Goal: Information Seeking & Learning: Find specific page/section

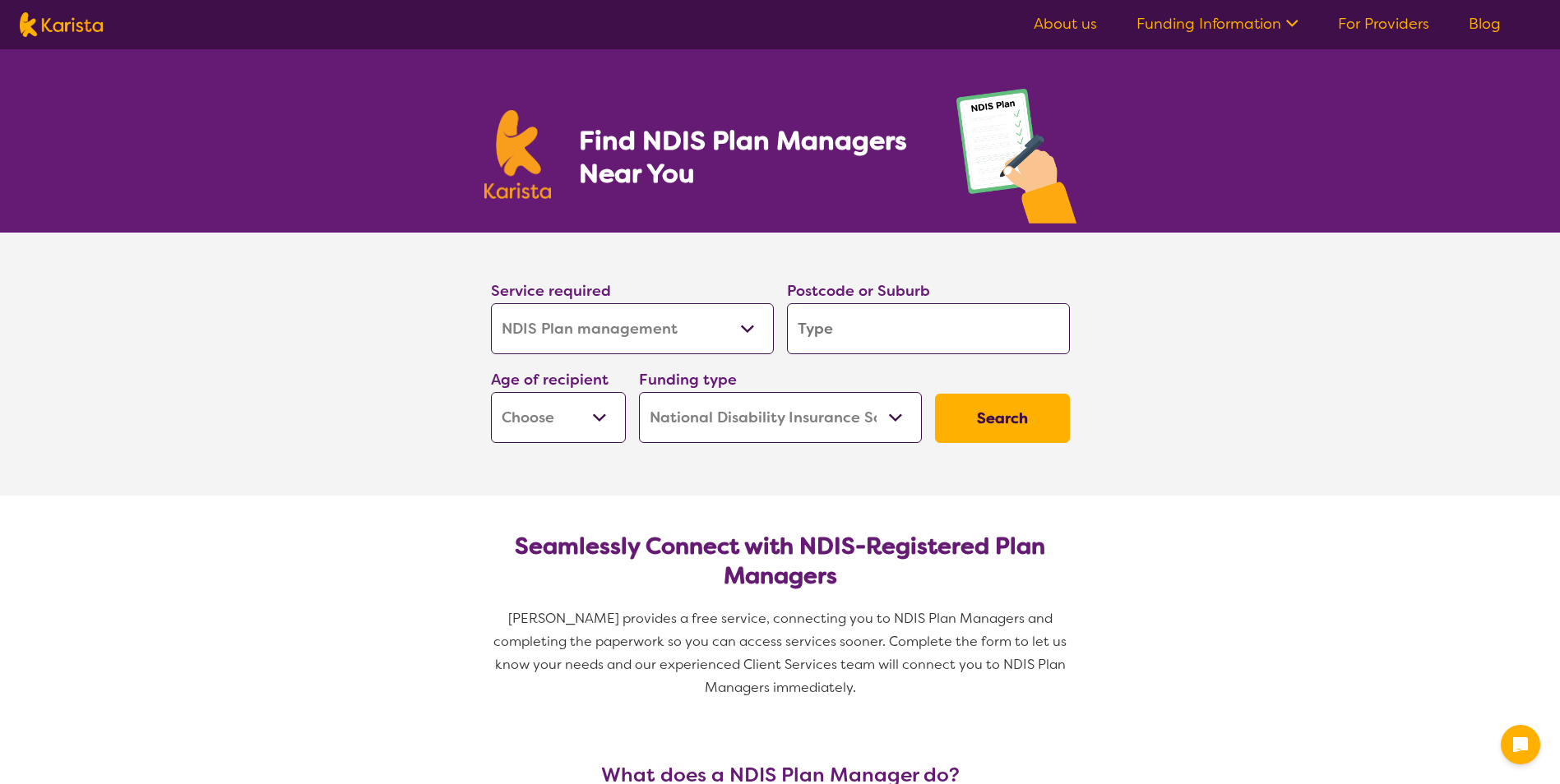
select select "NDIS Plan management"
select select "NDIS"
select select "NDIS Plan management"
select select "NDIS"
click at [850, 335] on input "search" at bounding box center [928, 329] width 283 height 51
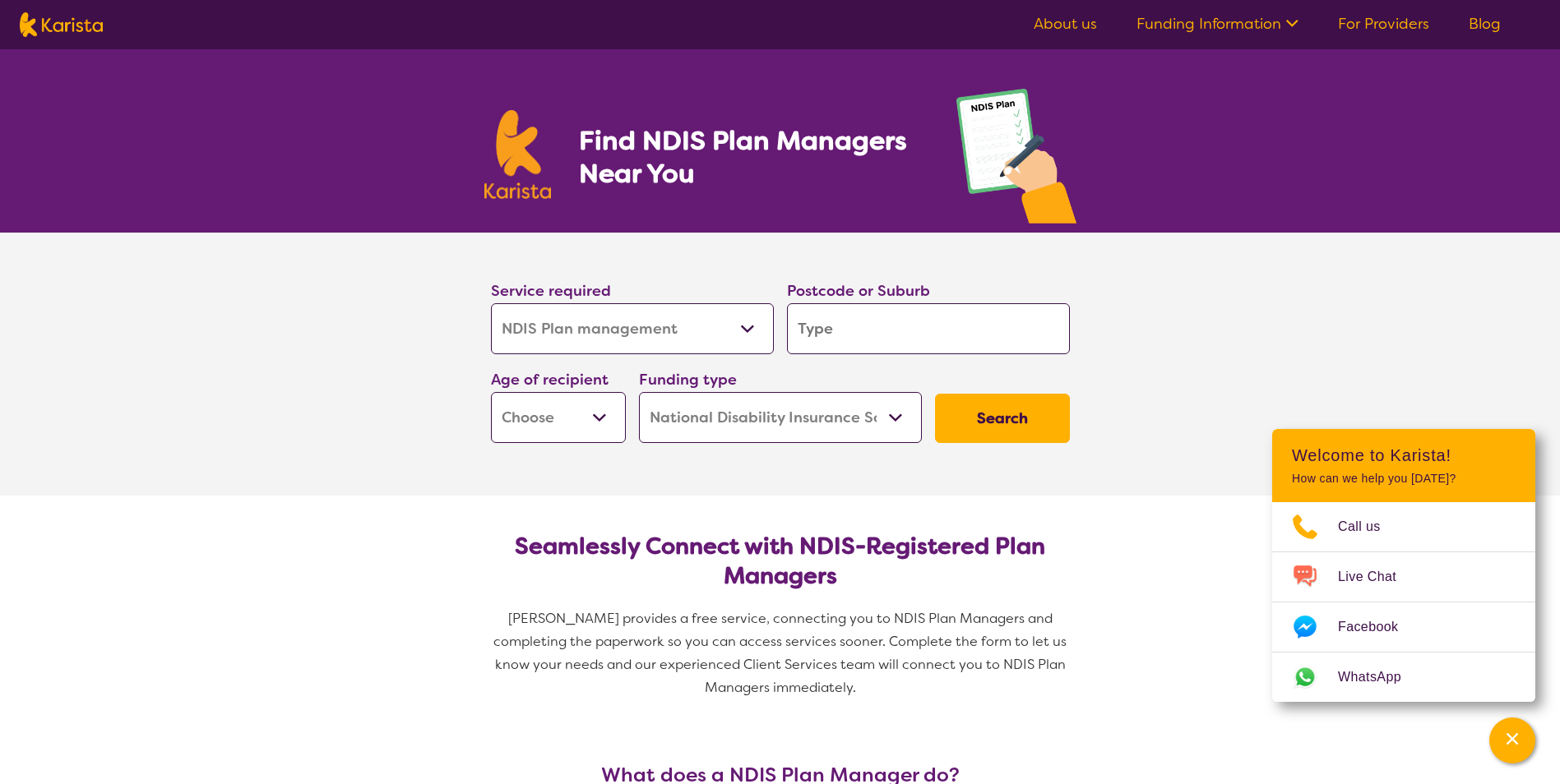
click at [604, 418] on select "Early Childhood - 0 to 9 Child - 10 to 11 Adolescent - 12 to 17 Adult - 18 to 6…" at bounding box center [558, 417] width 135 height 51
click at [491, 392] on select "Early Childhood - 0 to 9 Child - 10 to 11 Adolescent - 12 to 17 Adult - 18 to 6…" at bounding box center [558, 417] width 135 height 51
click at [994, 428] on button "Search" at bounding box center [1002, 418] width 135 height 49
click at [851, 324] on input "search" at bounding box center [928, 329] width 283 height 51
type input "c"
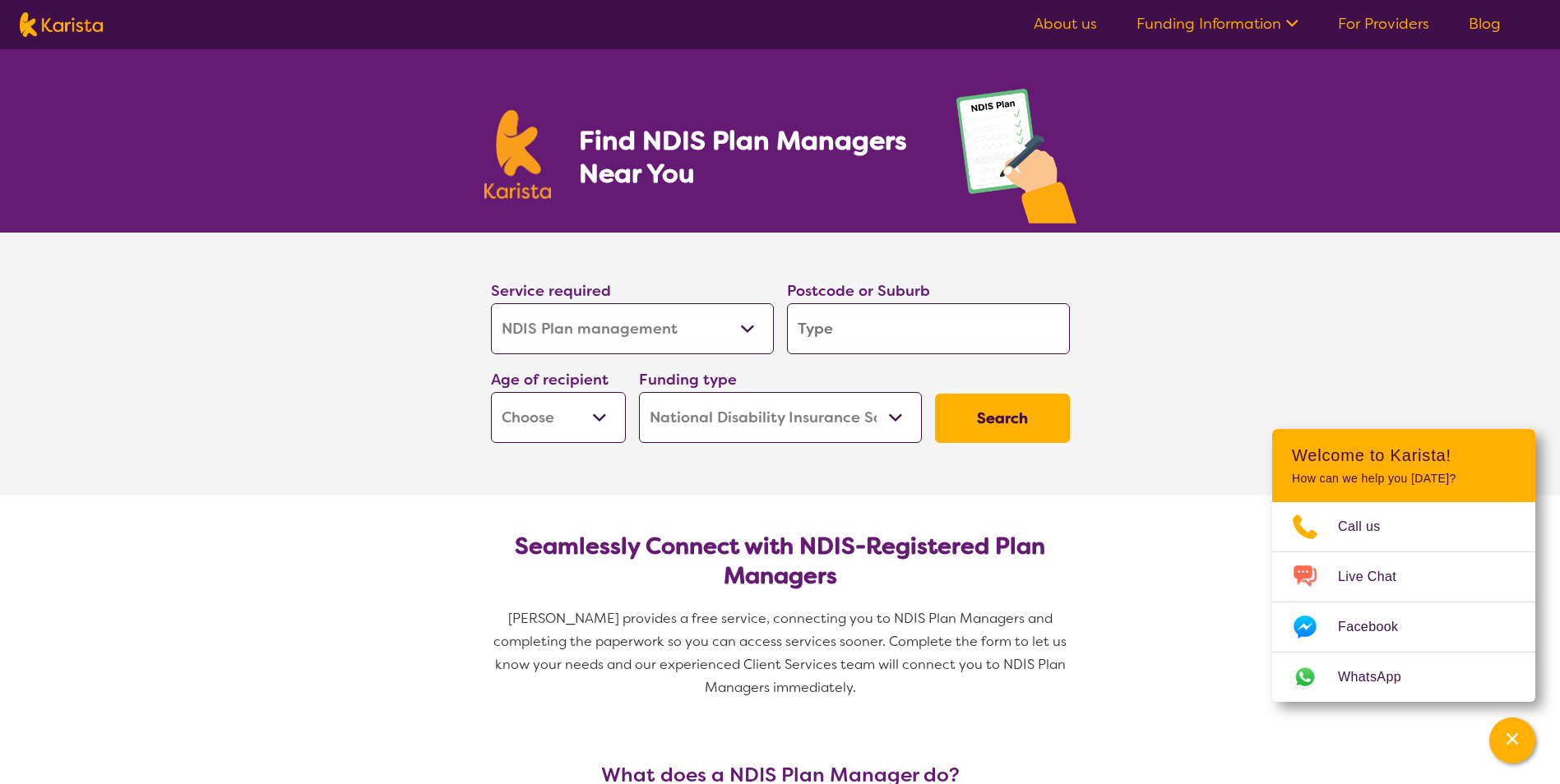
type input "c"
type input "ch"
type input "cha"
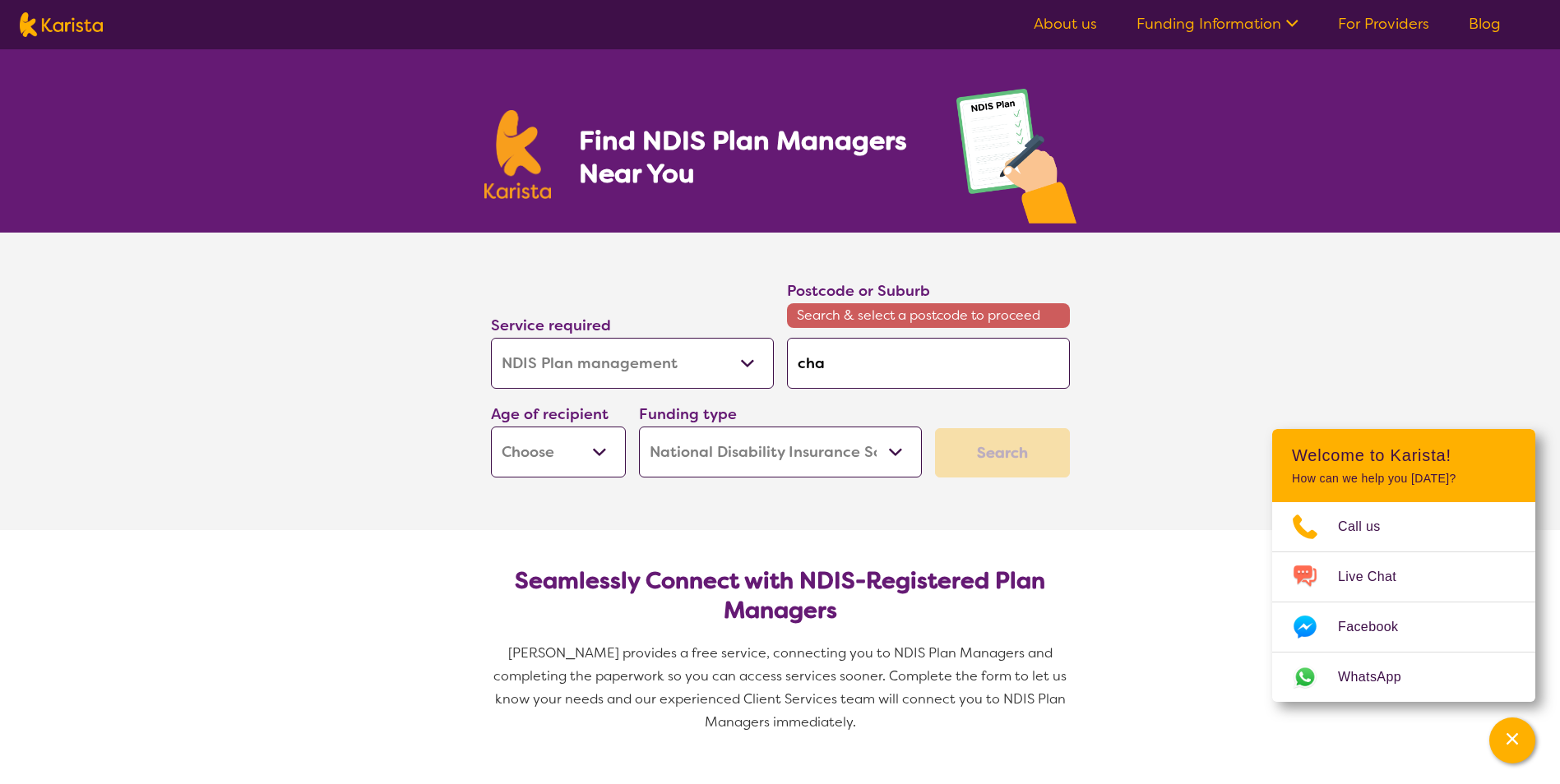
type input "chat"
type input "chats"
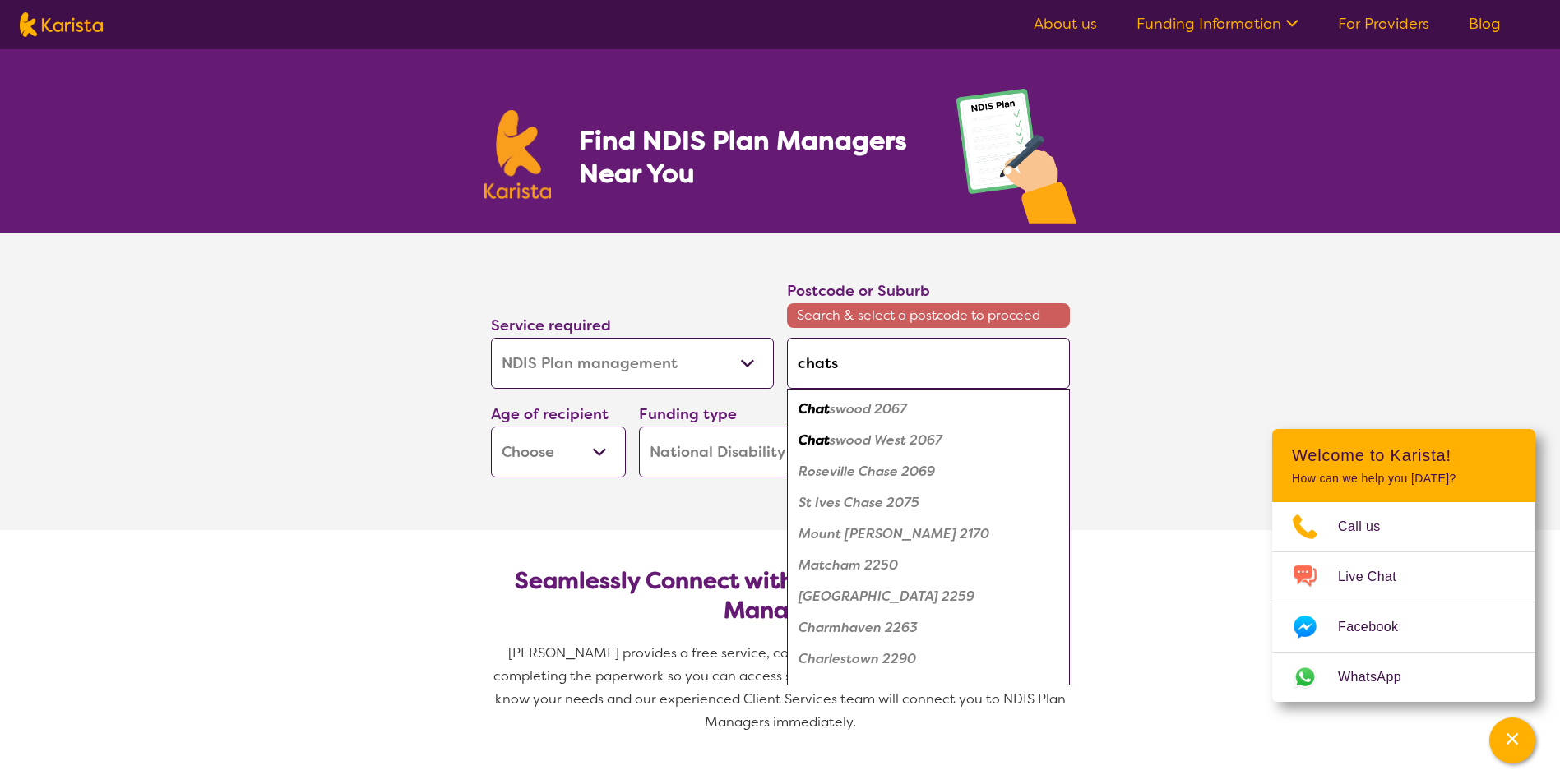
type input "chatsw"
type input "chatswo"
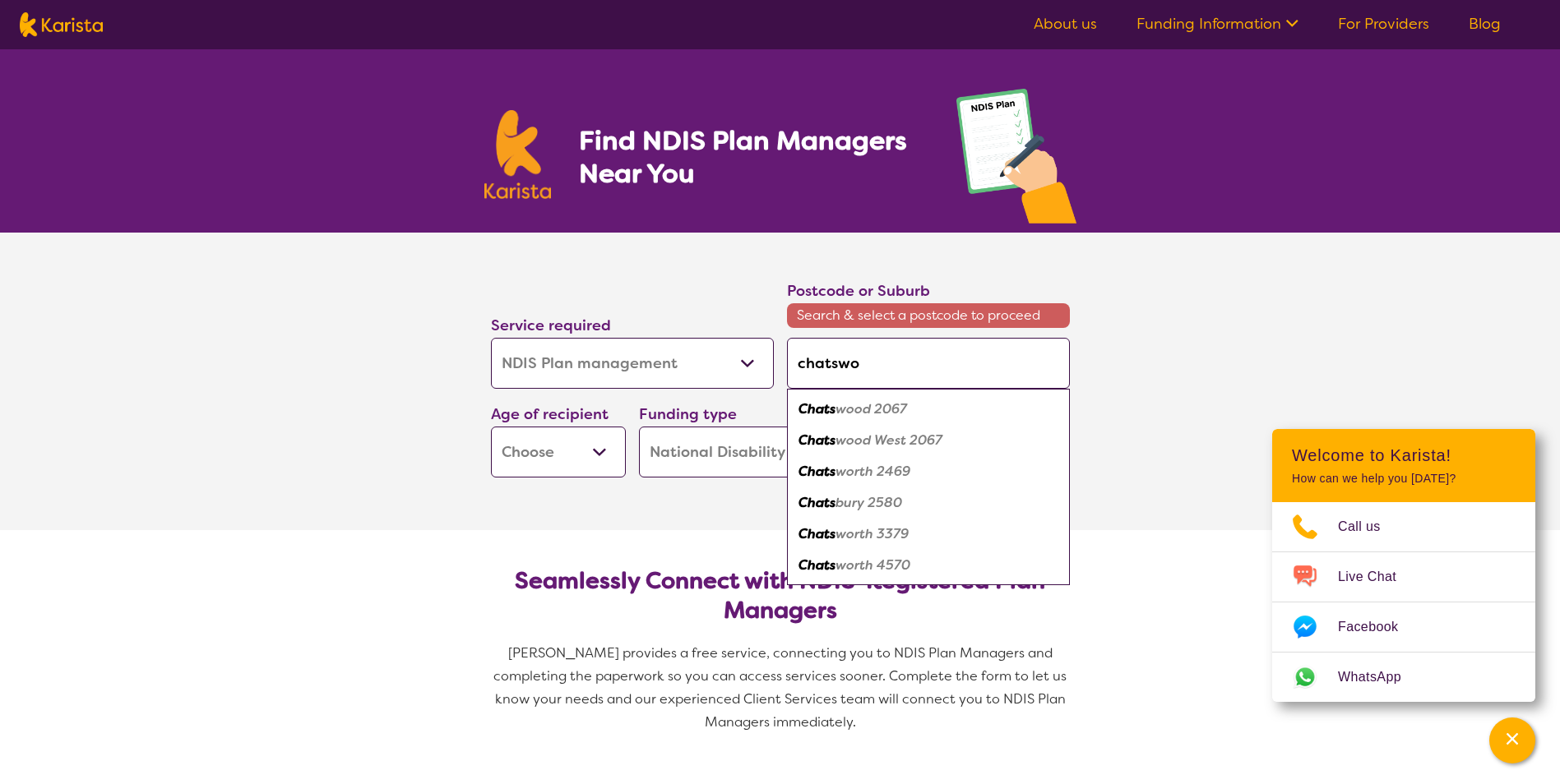
type input "chatswoo"
type input "chatswood"
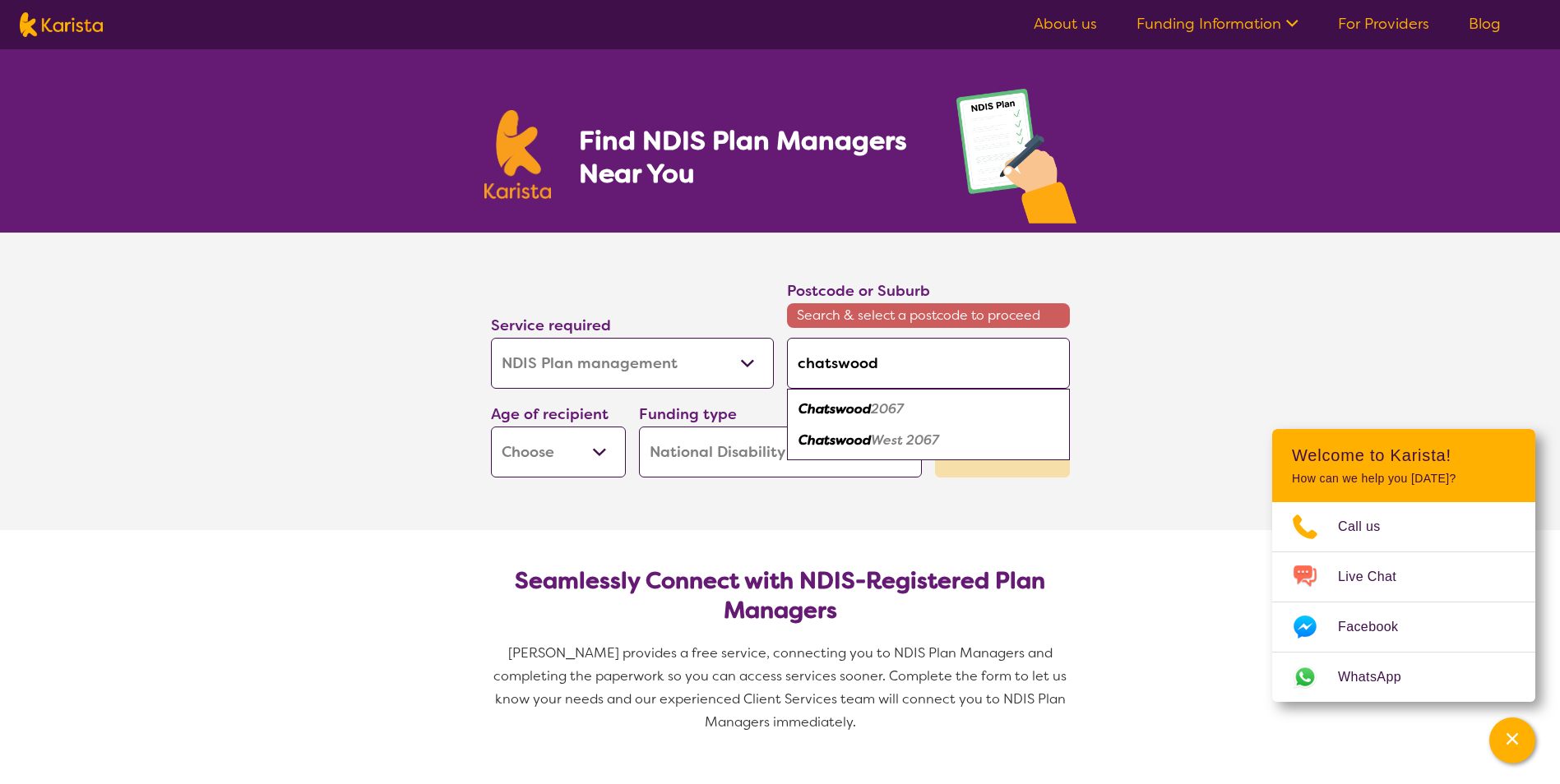
click at [889, 416] on em "2067" at bounding box center [888, 409] width 33 height 17
type input "2067"
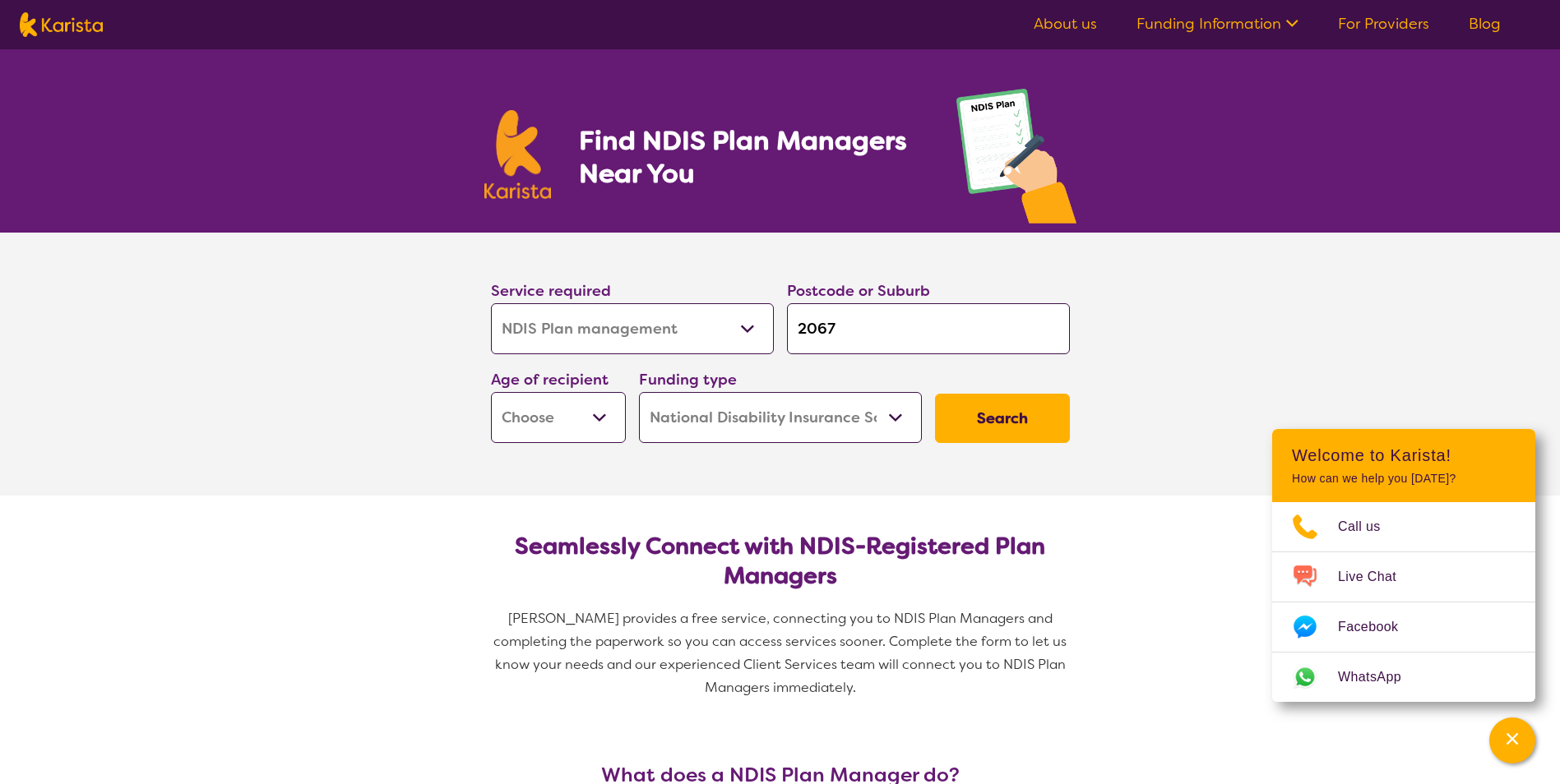
click at [966, 420] on button "Search" at bounding box center [1002, 418] width 135 height 49
click at [580, 429] on select "Early Childhood - 0 to 9 Child - 10 to 11 Adolescent - 12 to 17 Adult - 18 to 6…" at bounding box center [558, 417] width 135 height 51
select select "AD"
click at [491, 392] on select "Early Childhood - 0 to 9 Child - 10 to 11 Adolescent - 12 to 17 Adult - 18 to 6…" at bounding box center [558, 417] width 135 height 51
select select "AD"
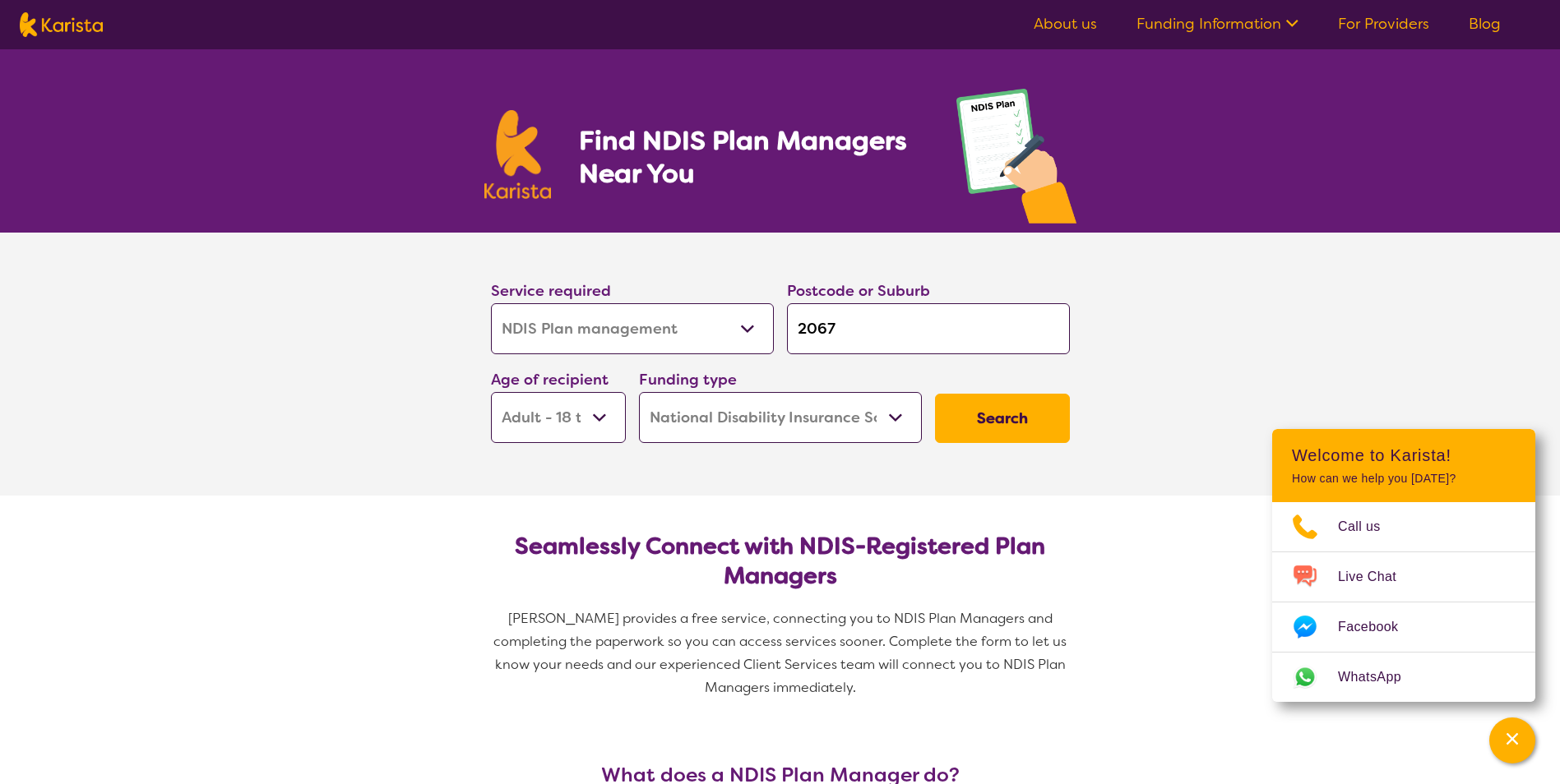
click at [1030, 404] on button "Search" at bounding box center [1002, 418] width 135 height 49
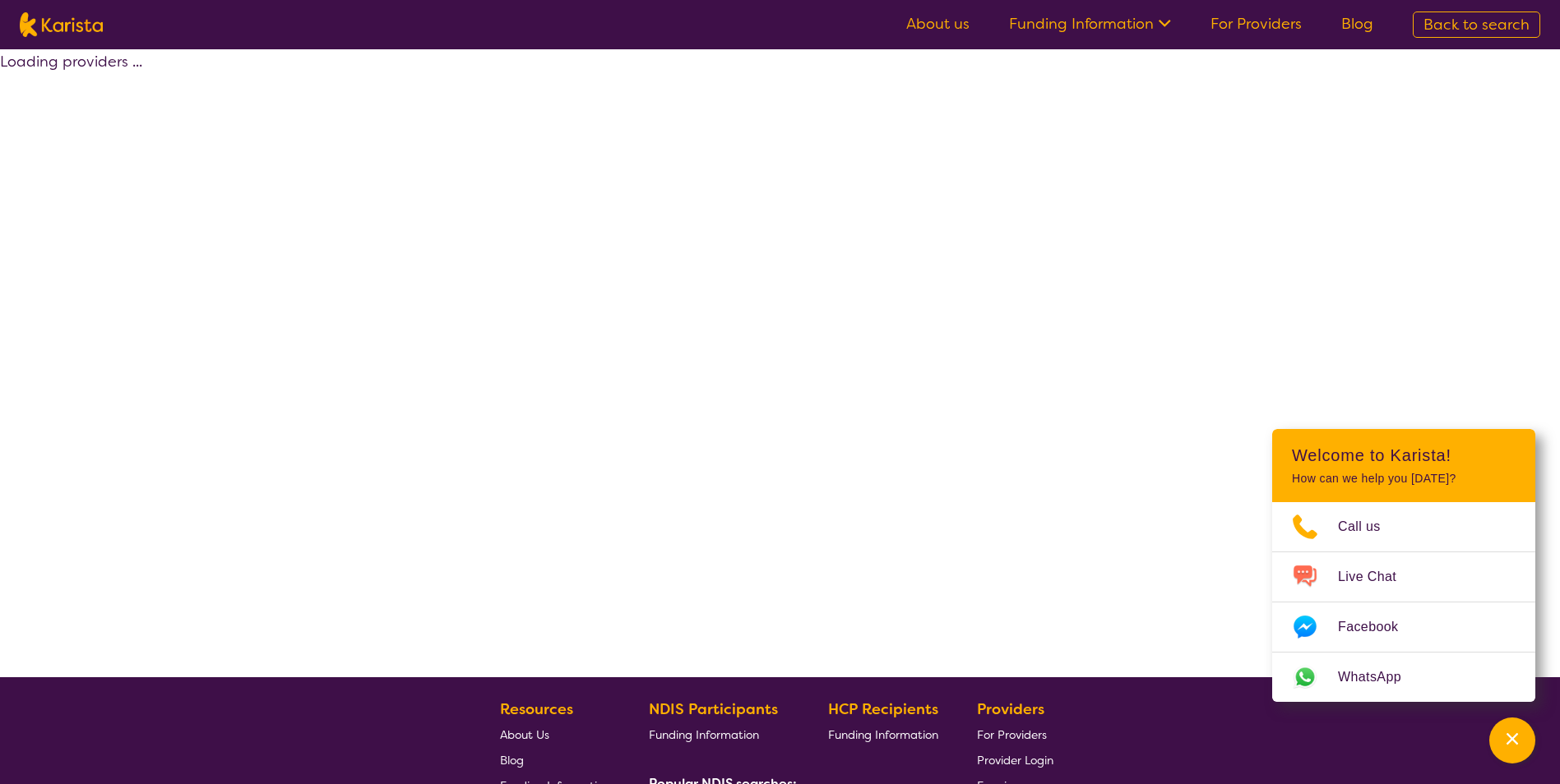
select select "by_score"
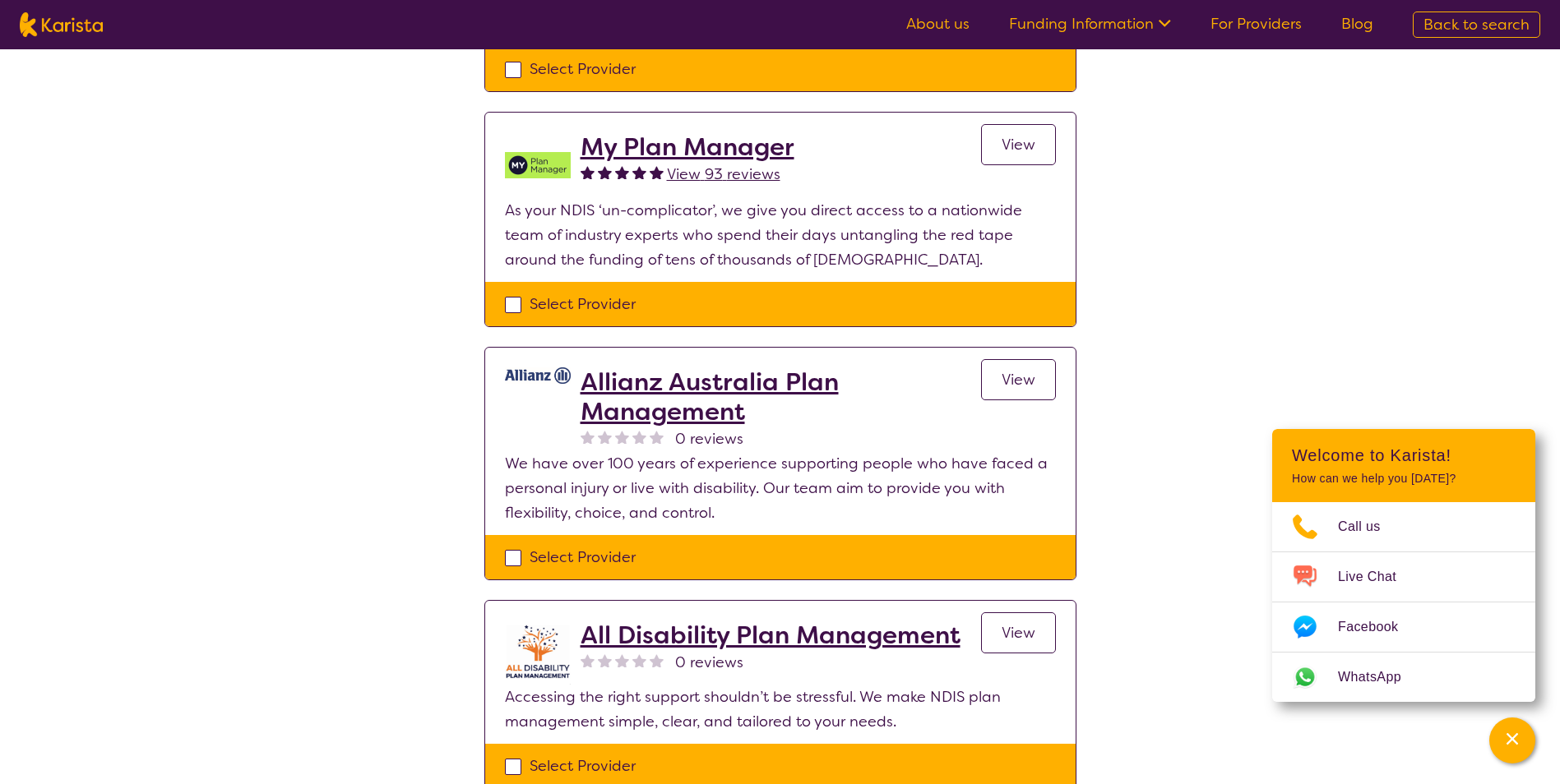
scroll to position [760, 0]
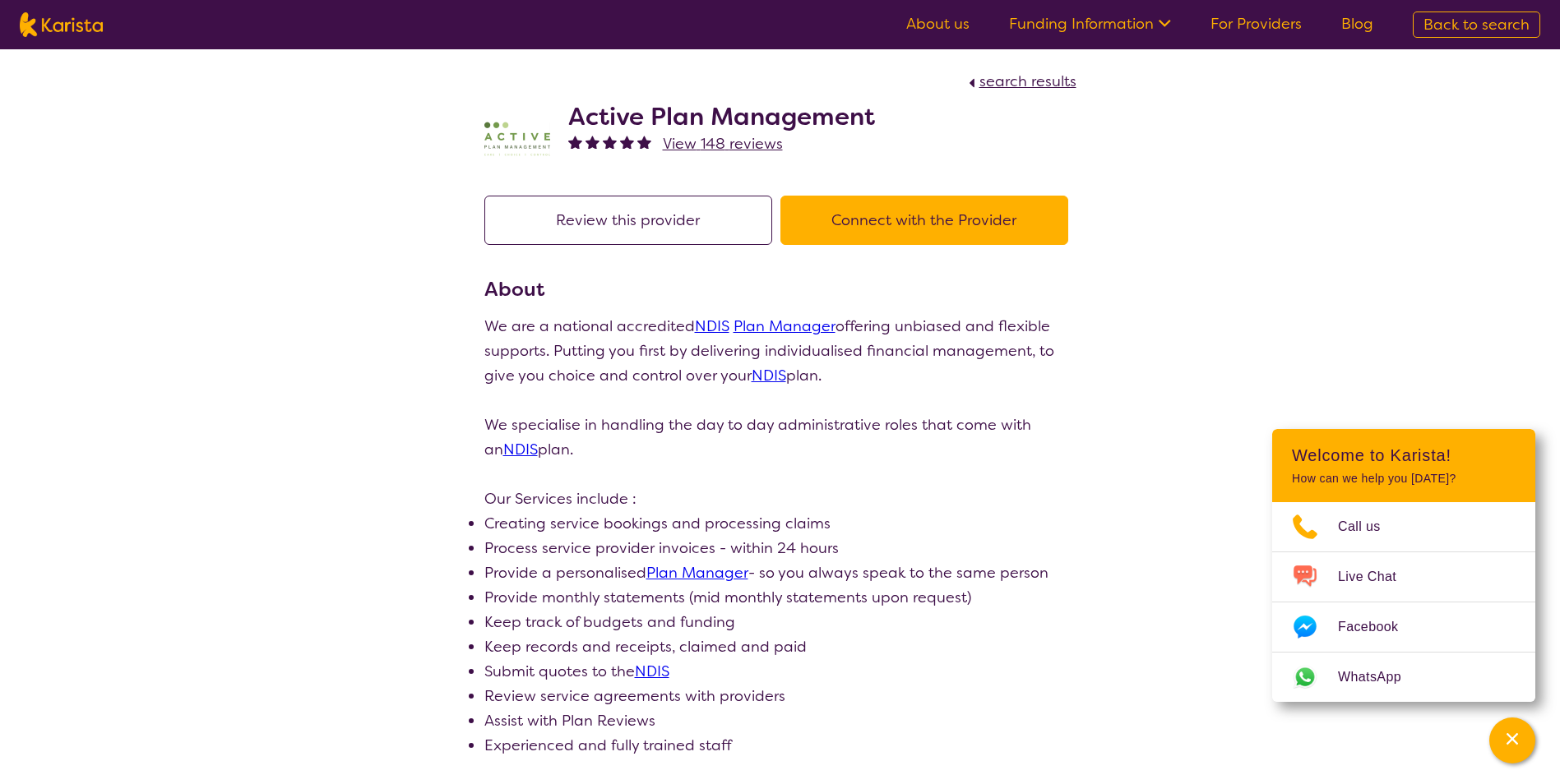
click at [858, 233] on button "Connect with the Provider" at bounding box center [925, 219] width 288 height 49
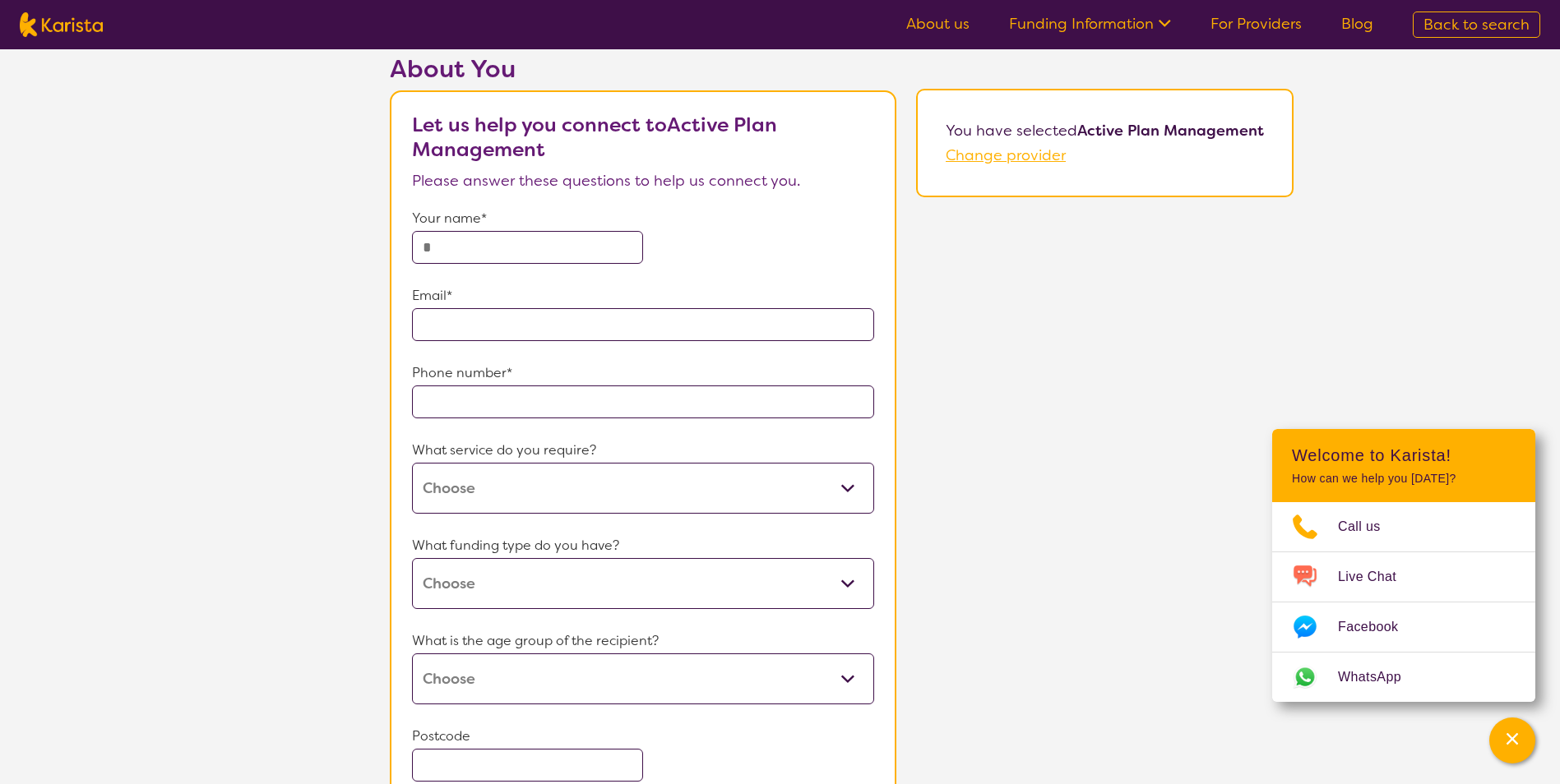
scroll to position [164, 0]
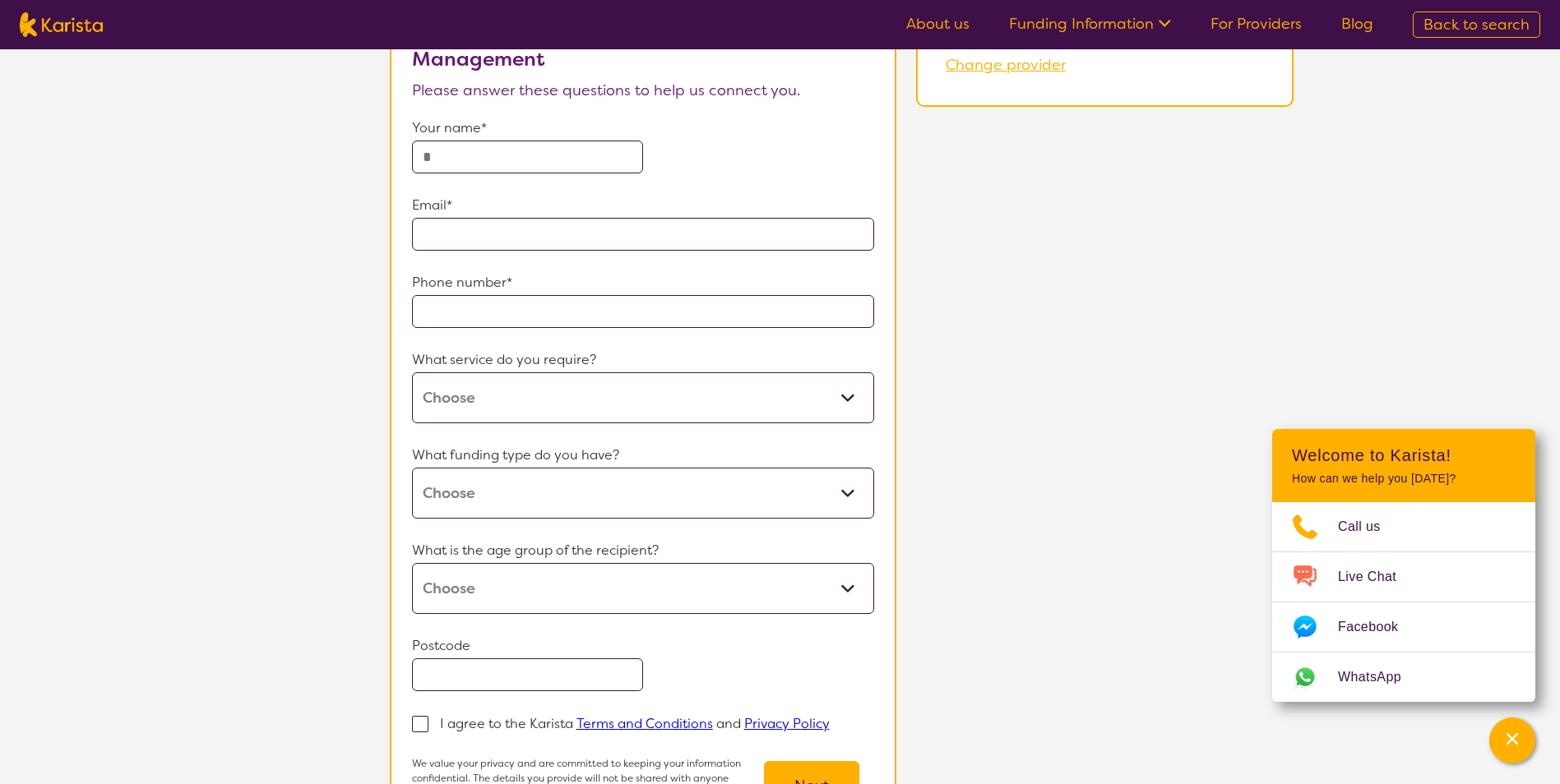
click at [653, 389] on select "NDIS Plan management" at bounding box center [644, 398] width 463 height 51
click at [649, 479] on div "What funding type do you have? Home Care Package (HCP) National Disability Insu…" at bounding box center [644, 481] width 463 height 76
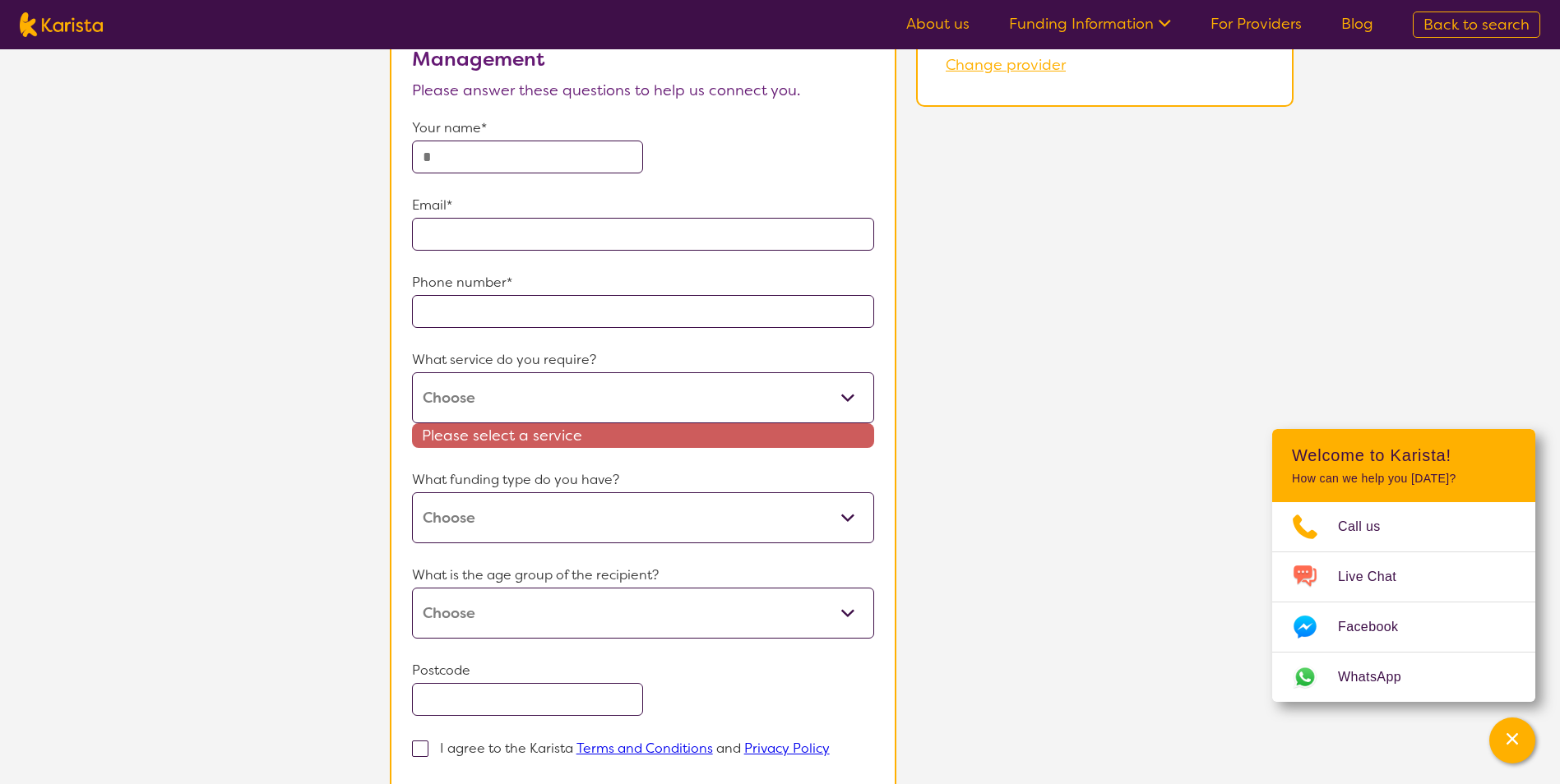
click at [1048, 451] on div "About You Let us help you connect to Active Plan Management Please answer these…" at bounding box center [841, 429] width 1437 height 930
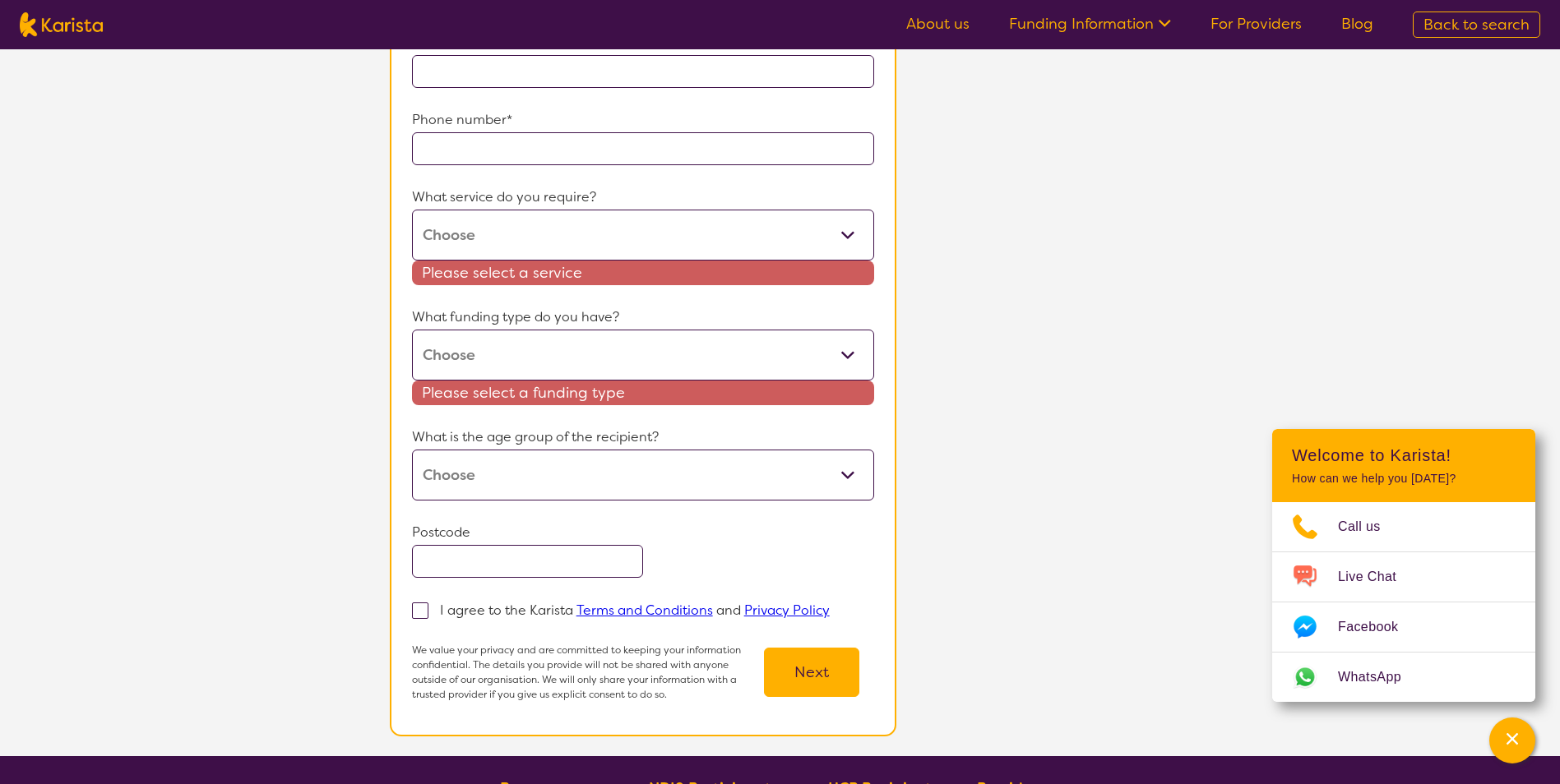
scroll to position [329, 0]
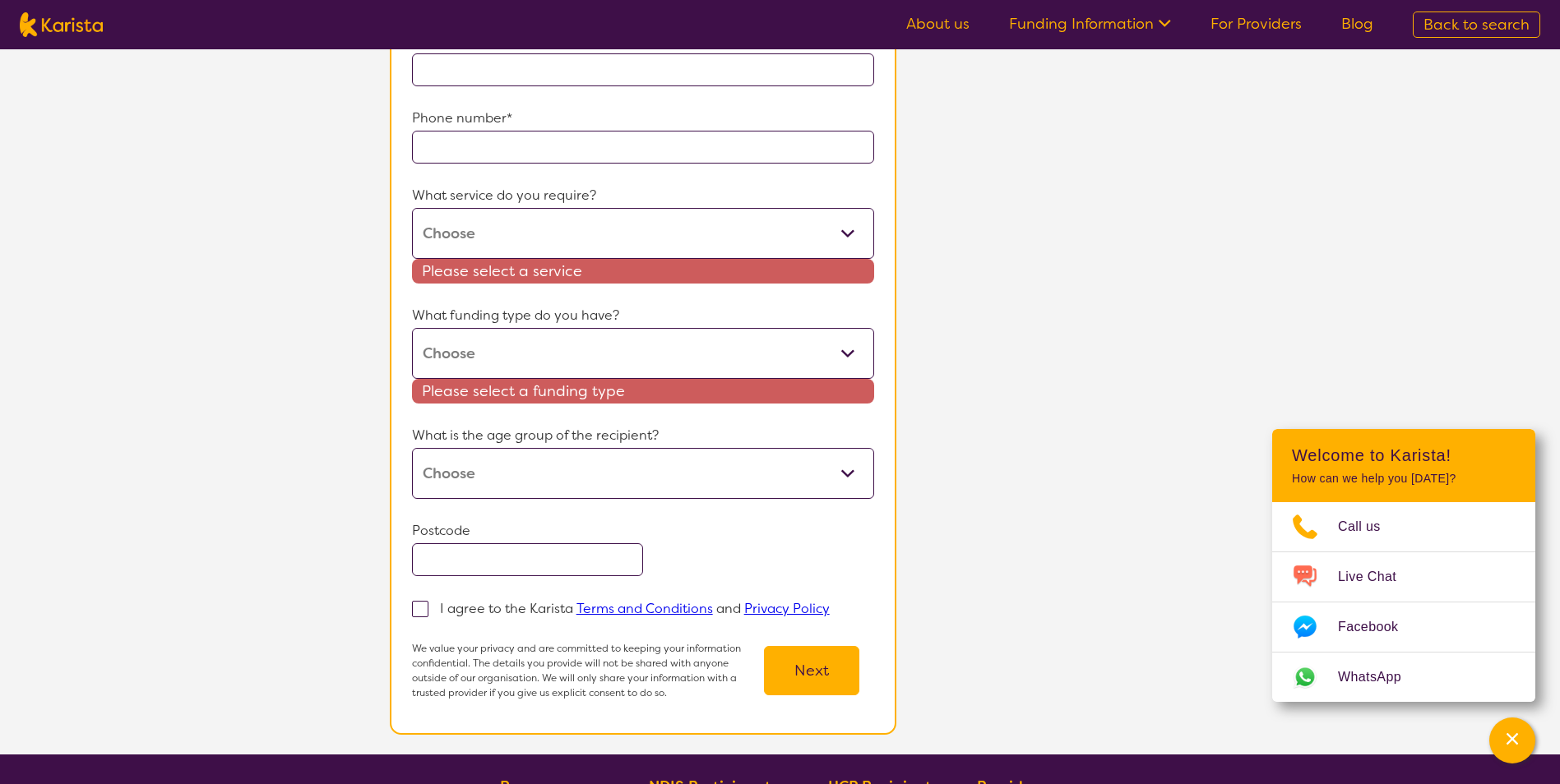
click at [800, 480] on select "Early Childhood - 0 to 9 Child - 10 to 11 Adolescent - 12 to 17 Adult - 18 to 6…" at bounding box center [644, 473] width 463 height 51
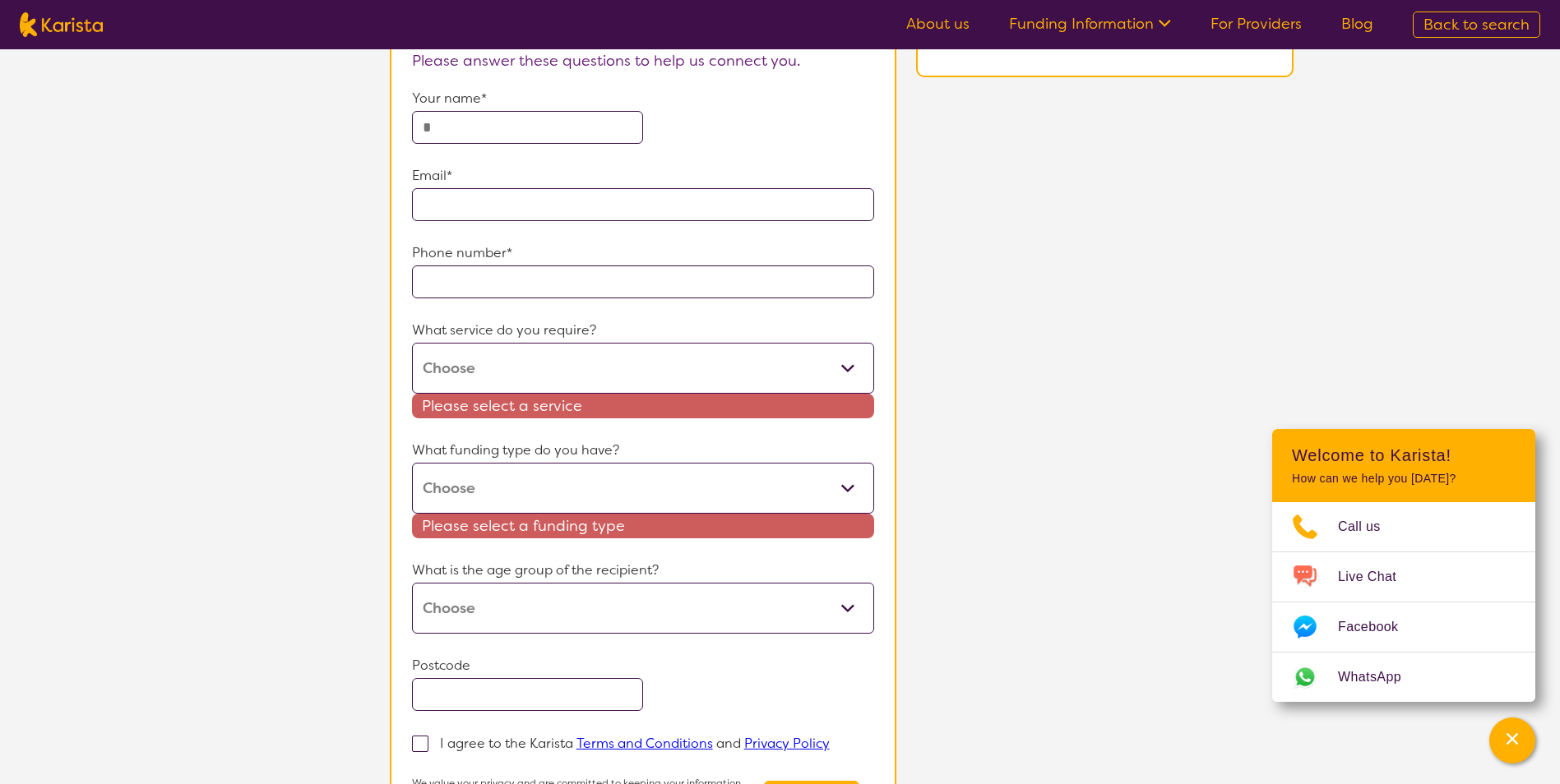
scroll to position [0, 0]
